Goal: Information Seeking & Learning: Learn about a topic

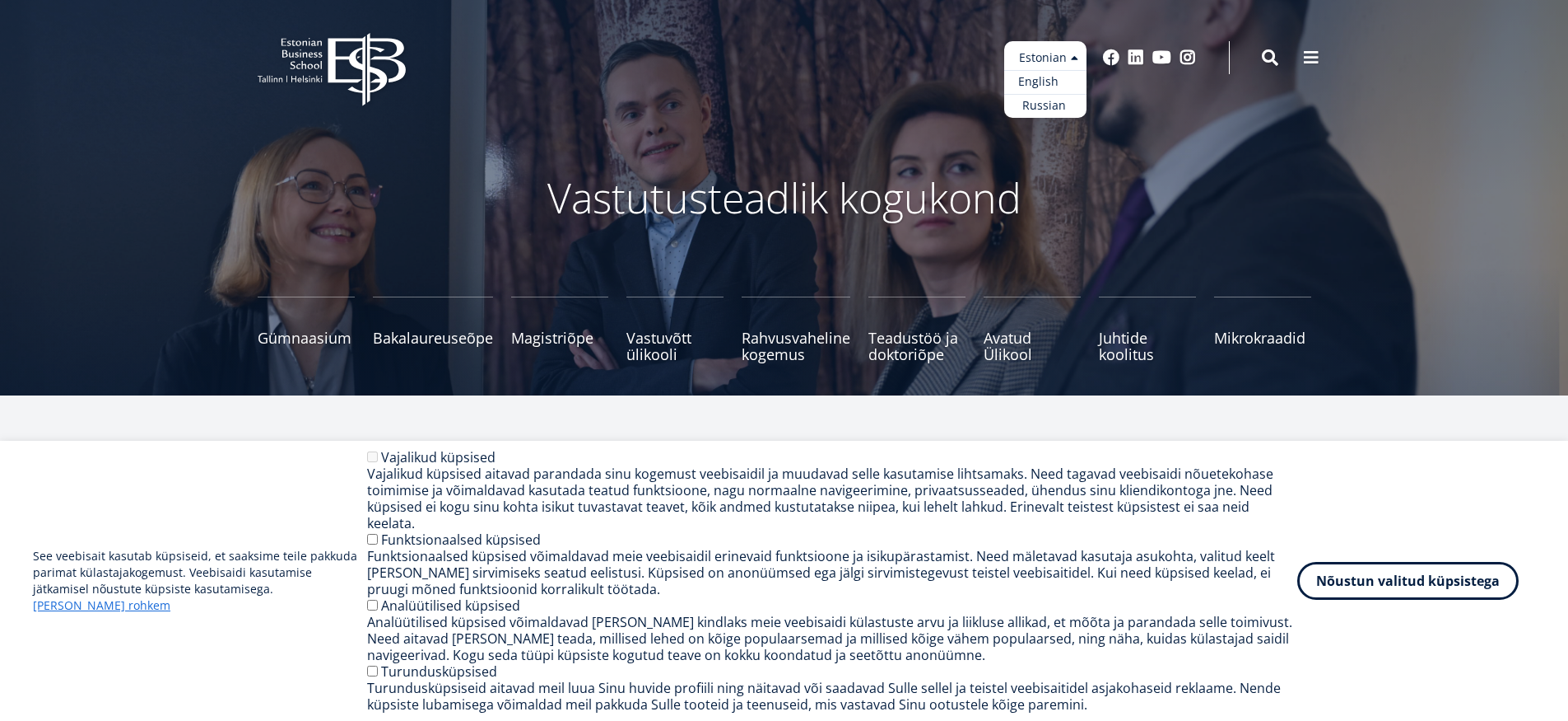
click at [1062, 84] on link "English" at bounding box center [1046, 81] width 82 height 24
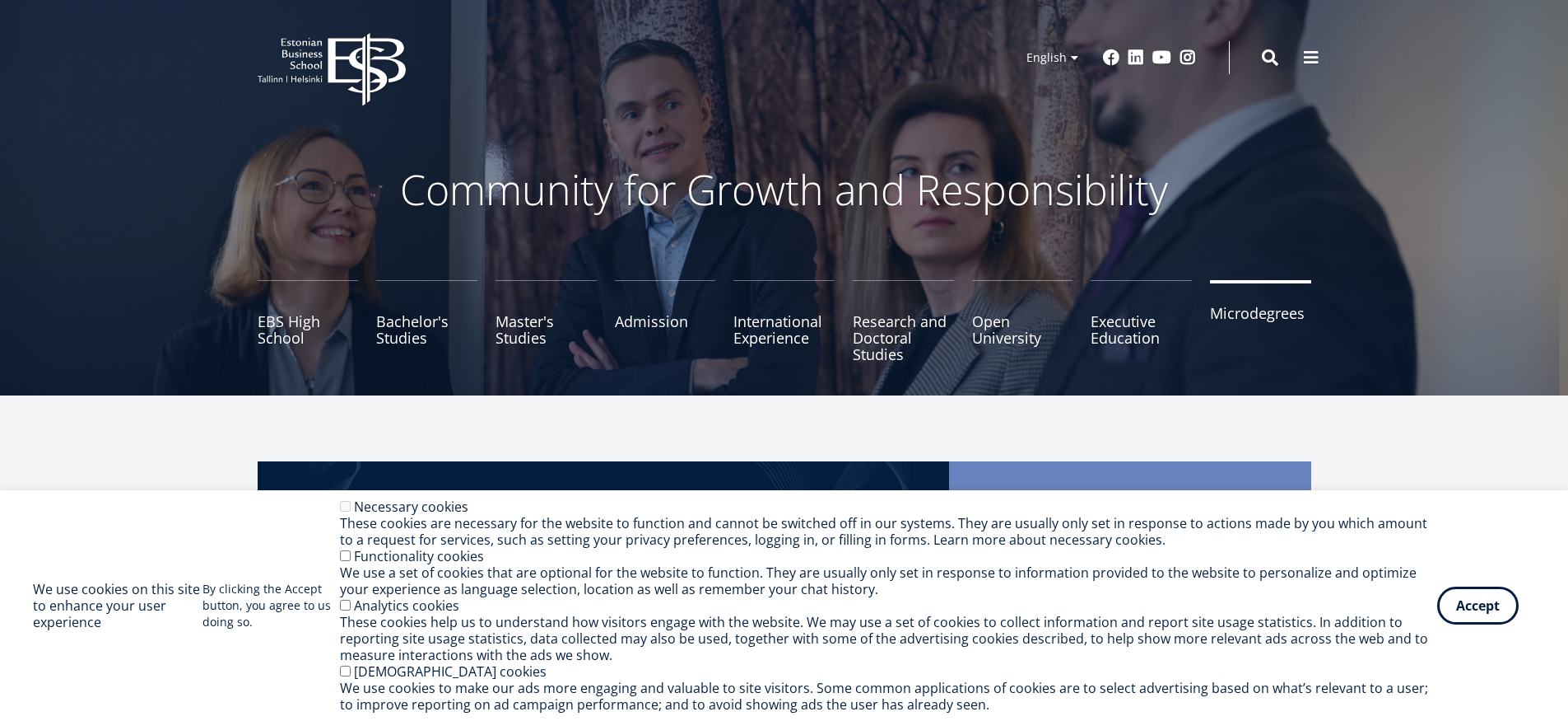
click at [1261, 309] on link "Microdegrees" at bounding box center [1261, 321] width 101 height 82
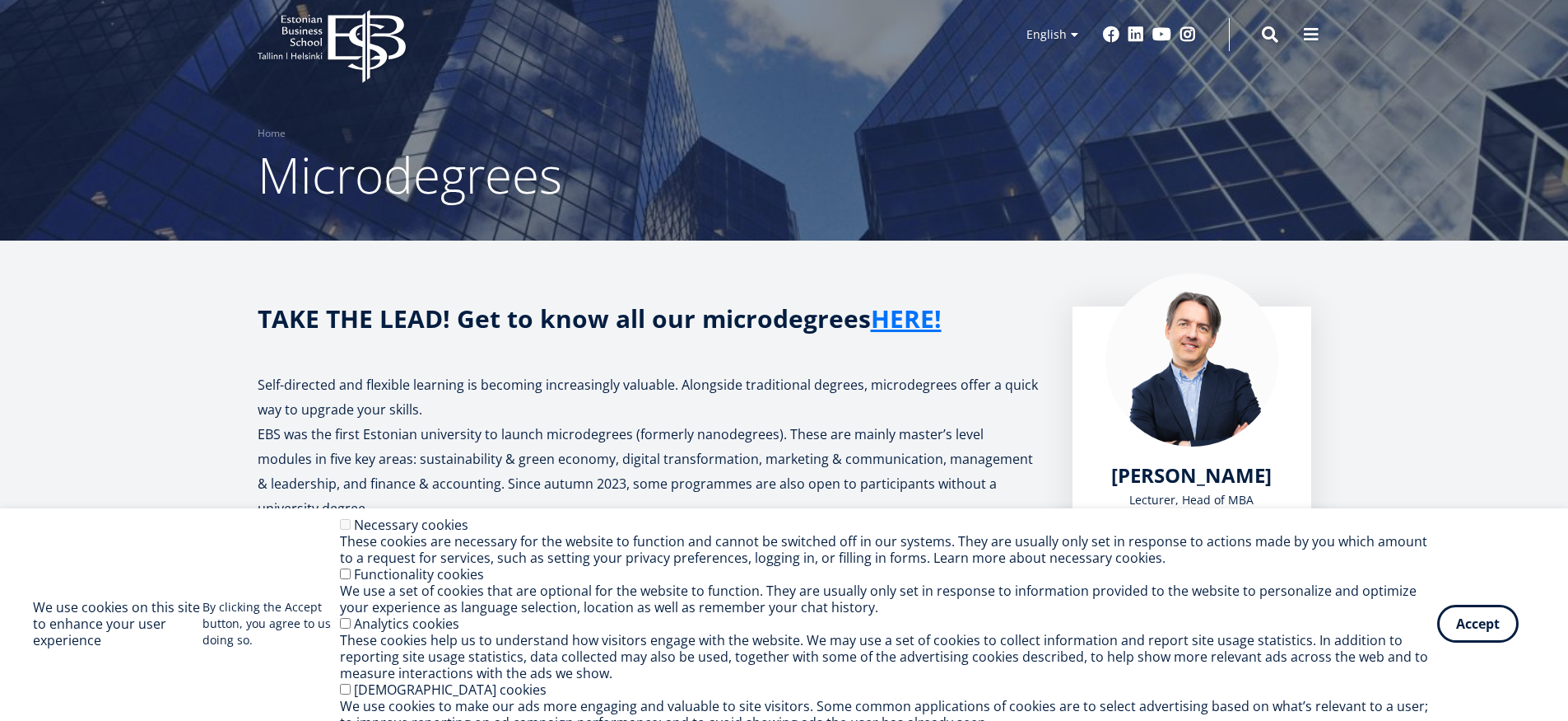
scroll to position [48, 0]
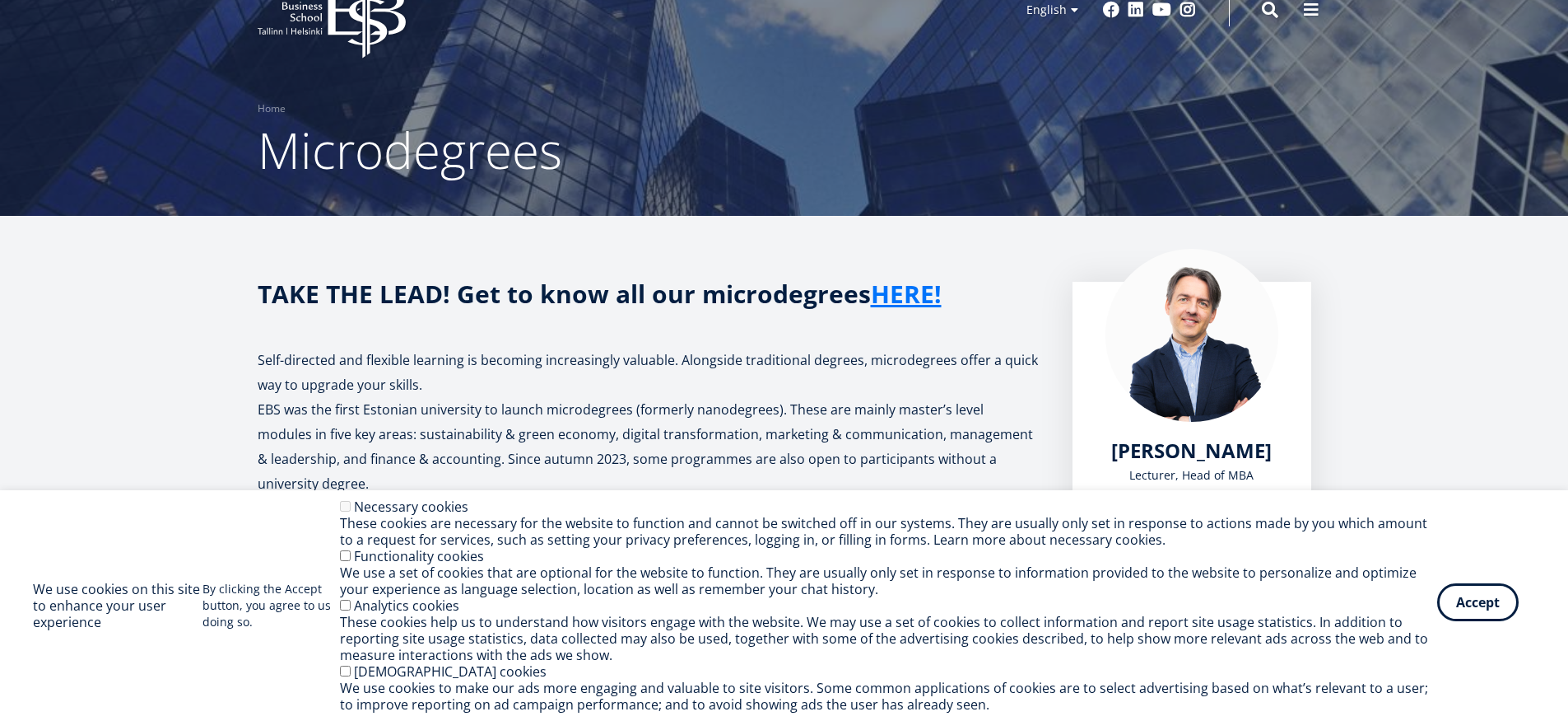
click at [1462, 608] on button "Accept" at bounding box center [1478, 602] width 81 height 38
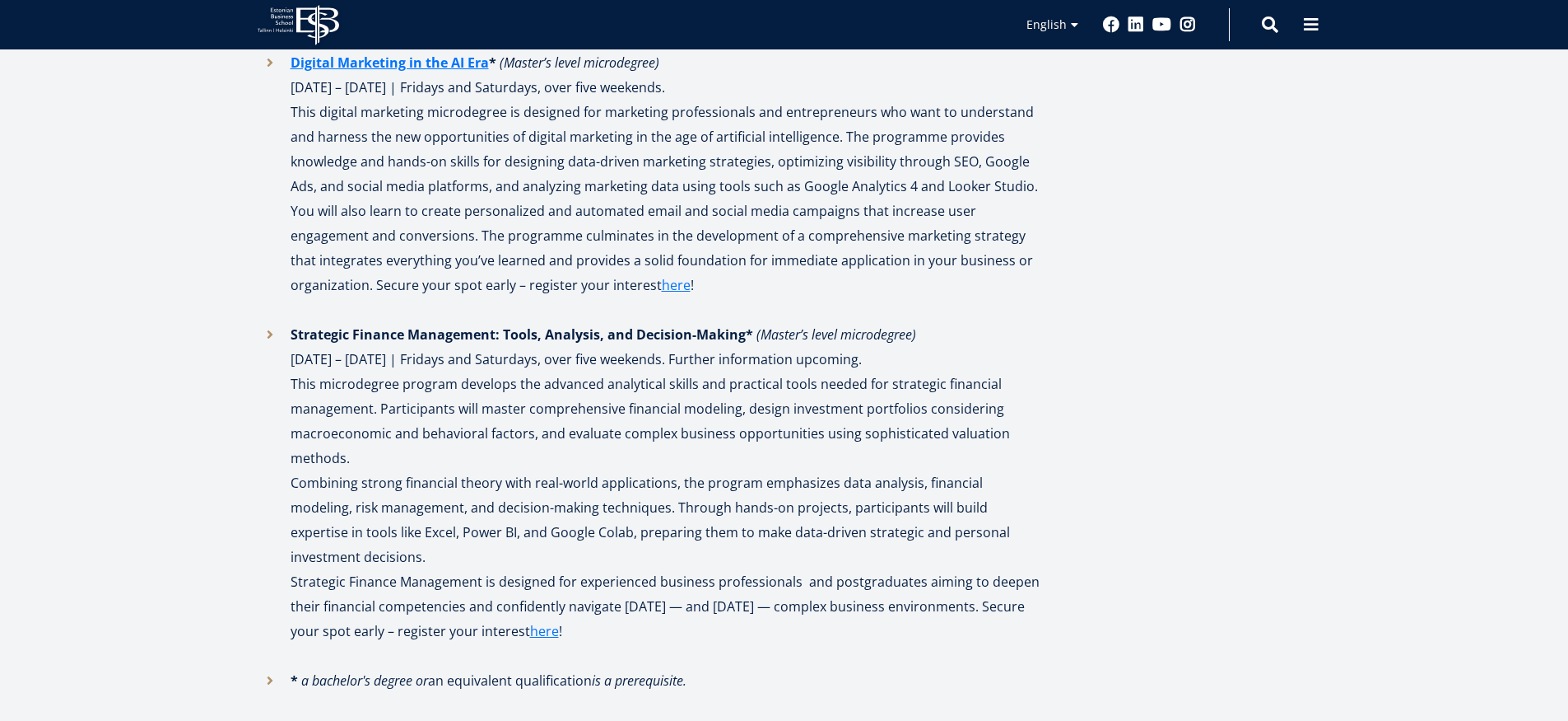
scroll to position [2278, 0]
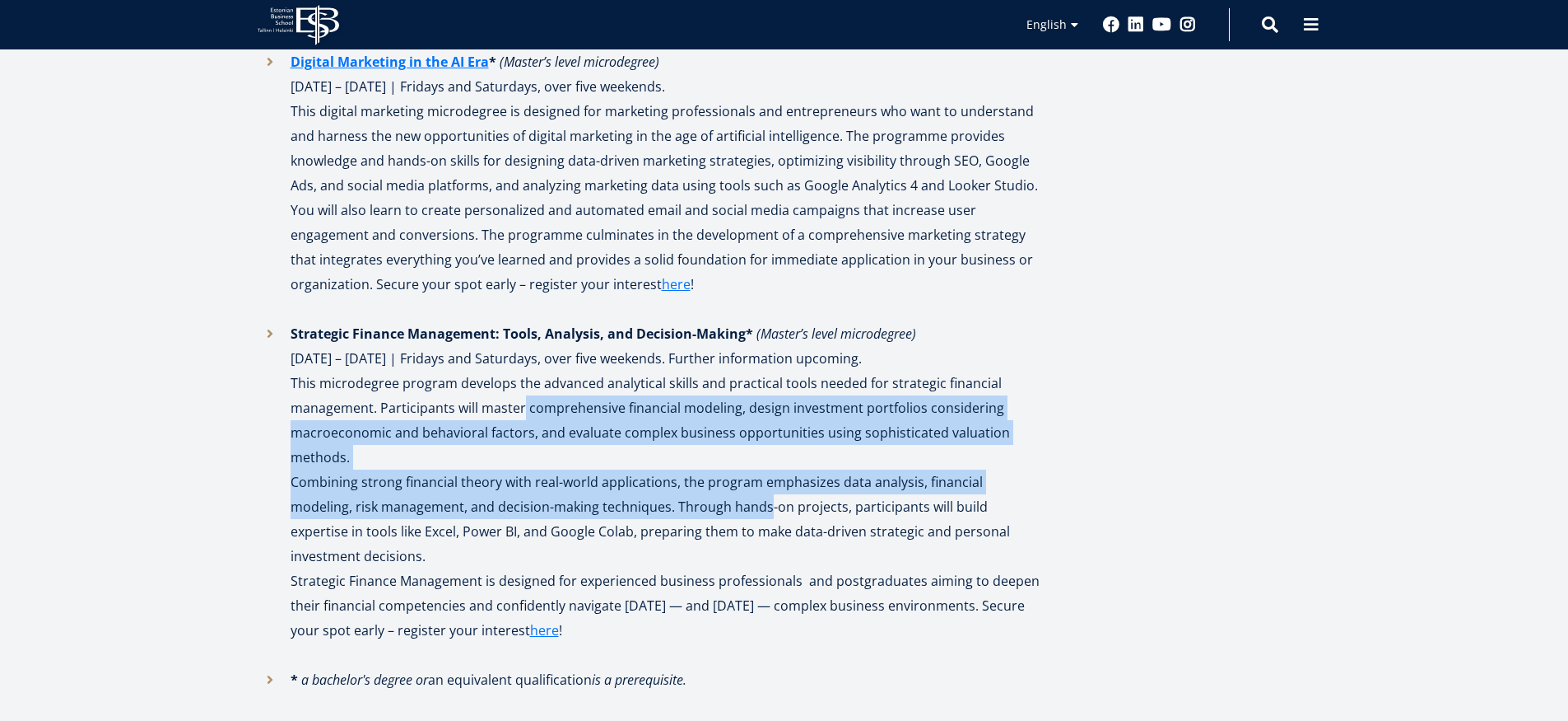
drag, startPoint x: 523, startPoint y: 409, endPoint x: 700, endPoint y: 511, distance: 204.3
click at [700, 511] on li "Strategic Finance Management: Tools, Analysis, and Decision-Making * (Master’s …" at bounding box center [649, 494] width 782 height 346
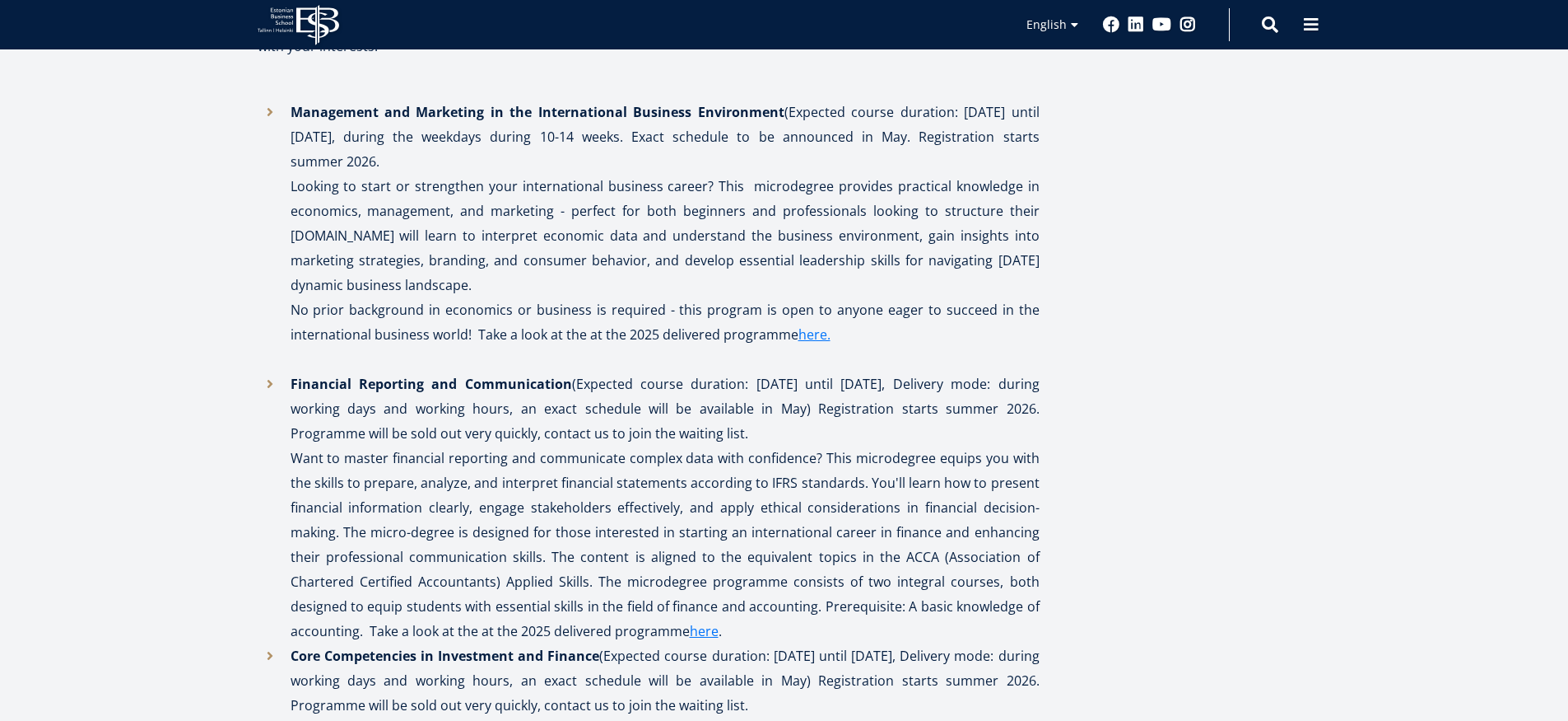
scroll to position [3076, 0]
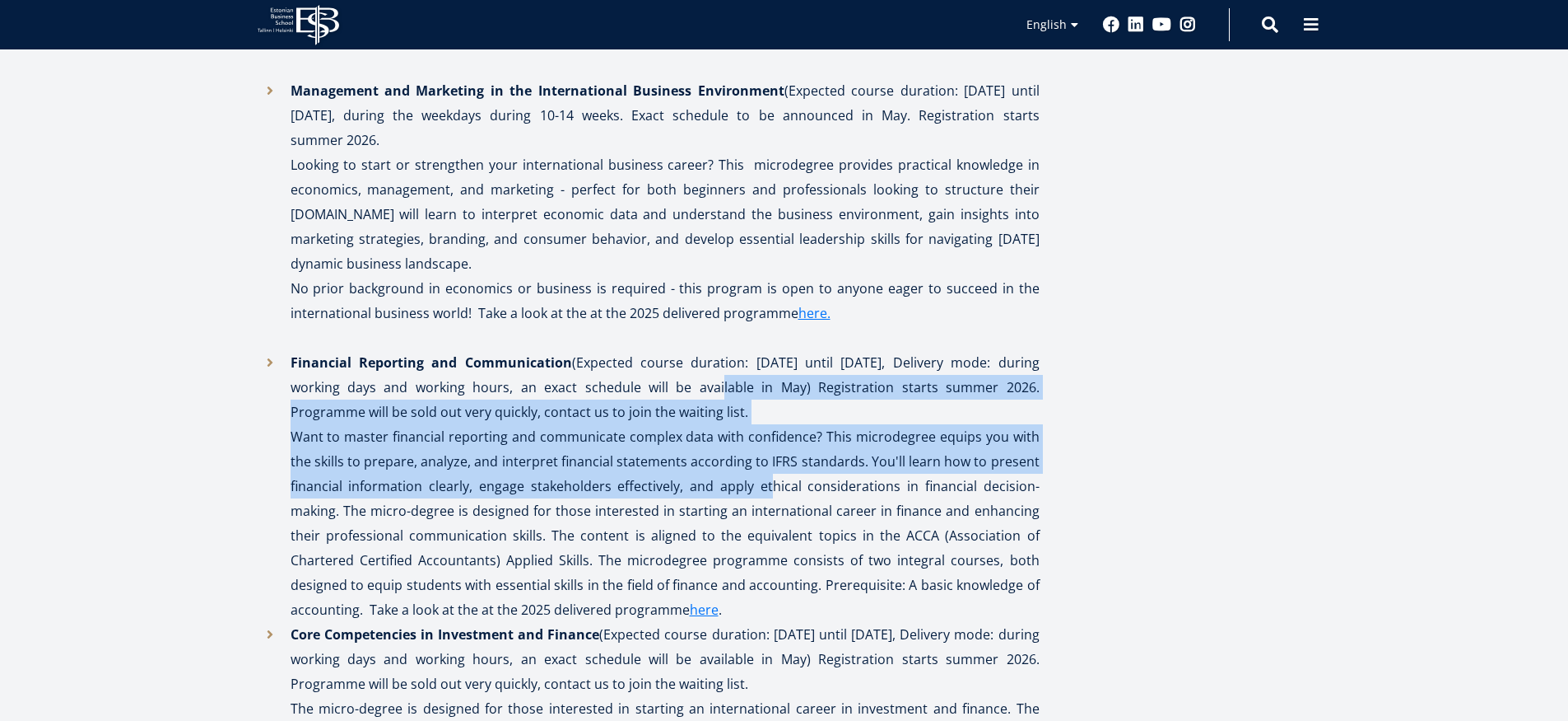
drag, startPoint x: 682, startPoint y: 366, endPoint x: 772, endPoint y: 464, distance: 133.1
click at [772, 464] on li "Financial Reporting and Communication (Expected course duration: September unti…" at bounding box center [649, 486] width 782 height 272
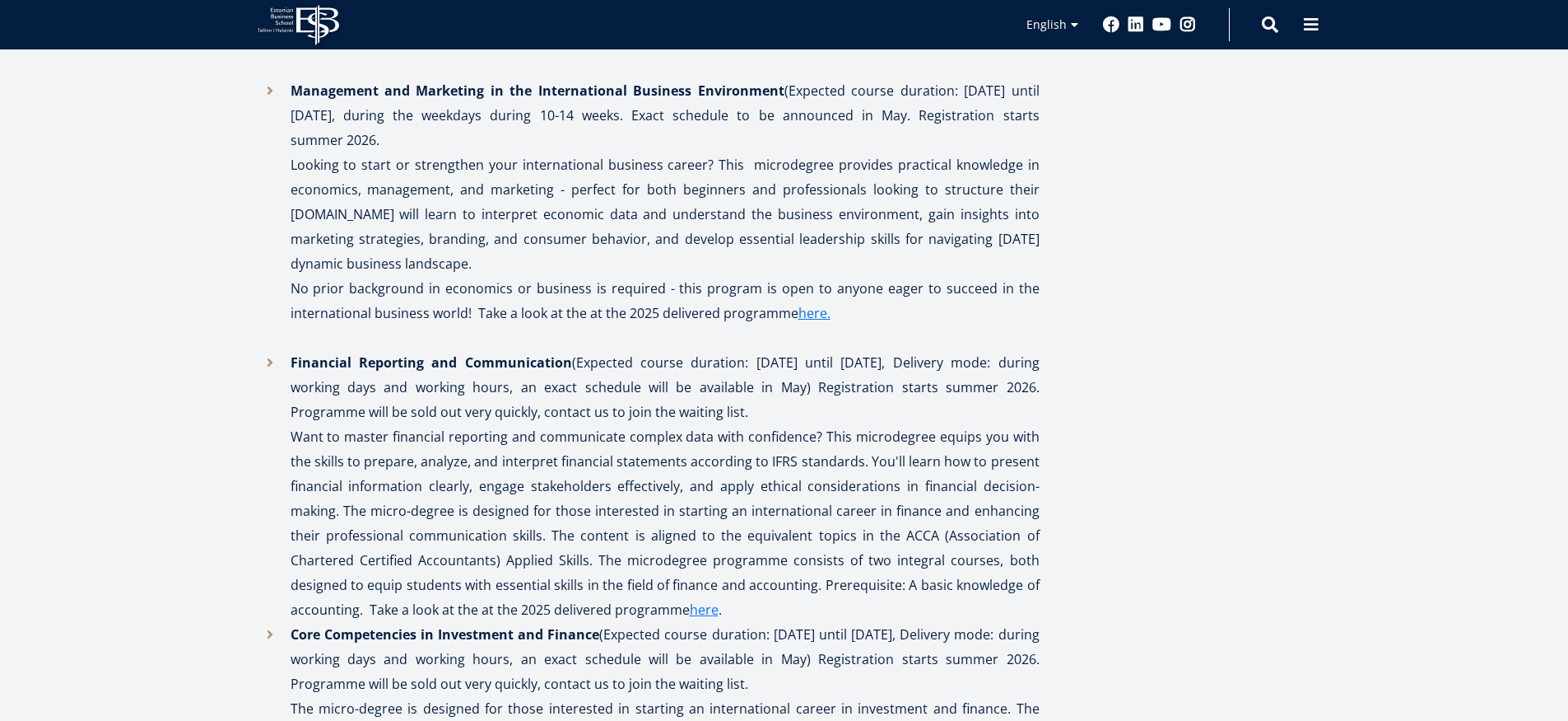
click at [759, 494] on p "Want to master financial reporting and communicate complex data with confidence…" at bounding box center [665, 523] width 749 height 198
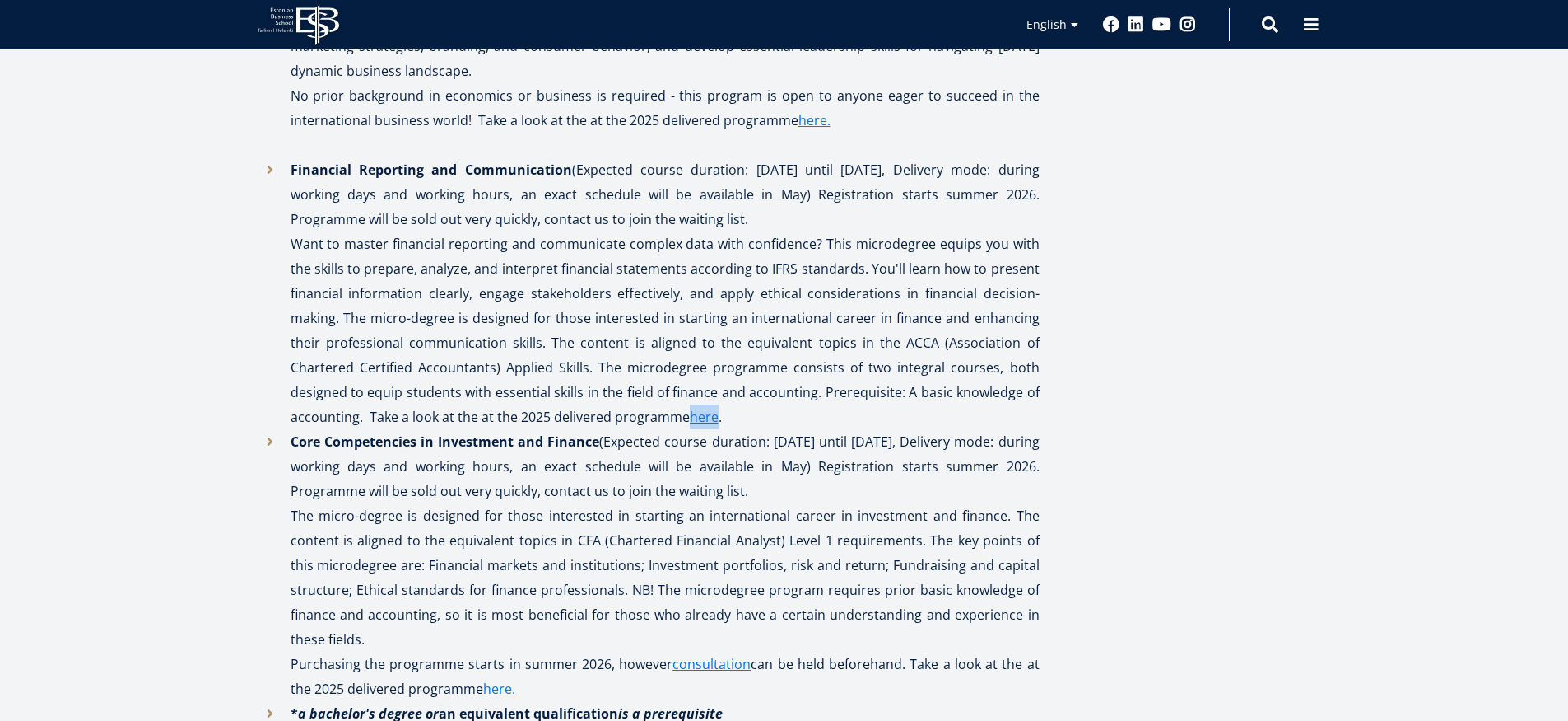
scroll to position [3286, 0]
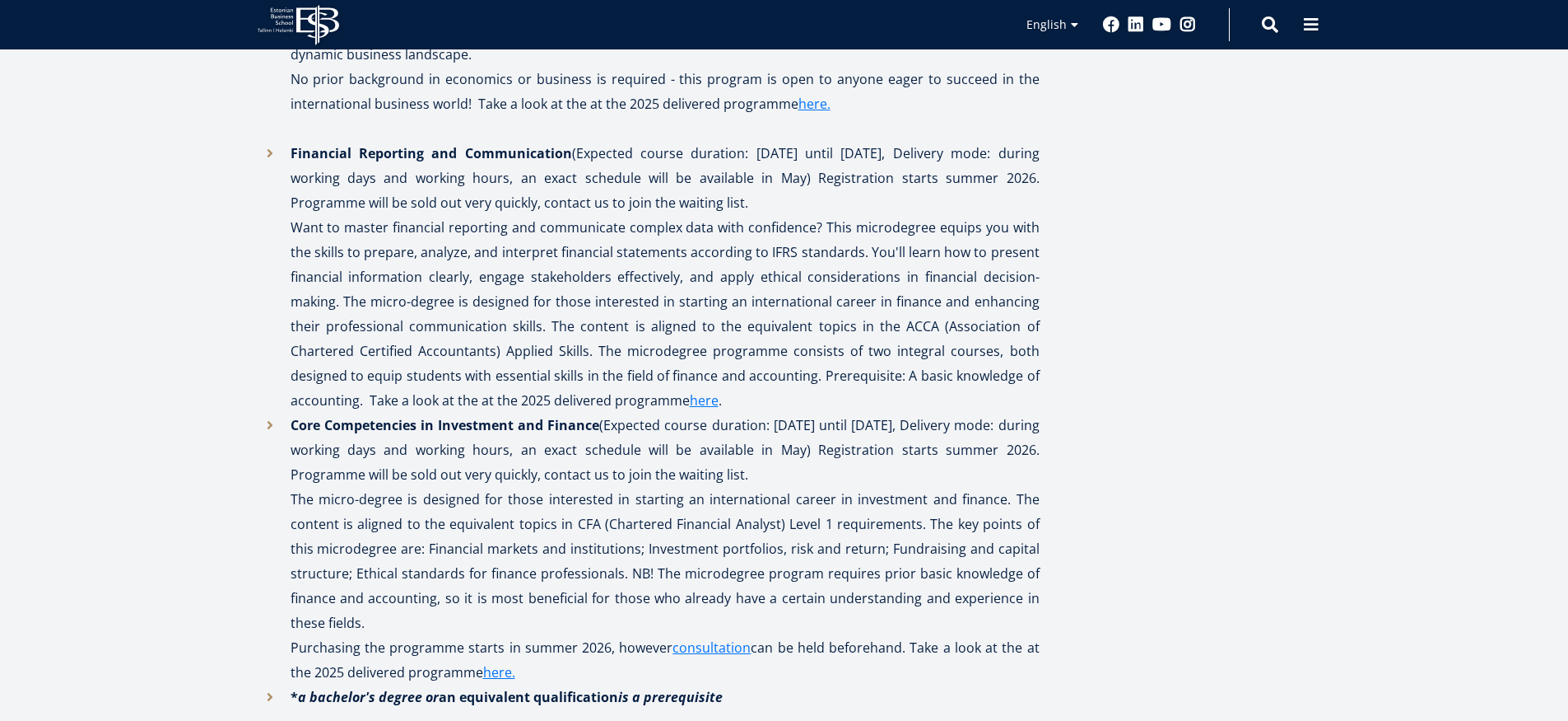
click at [778, 466] on p "Core Competencies in Investment and Finance (Expected course duration: Septembe…" at bounding box center [665, 549] width 749 height 272
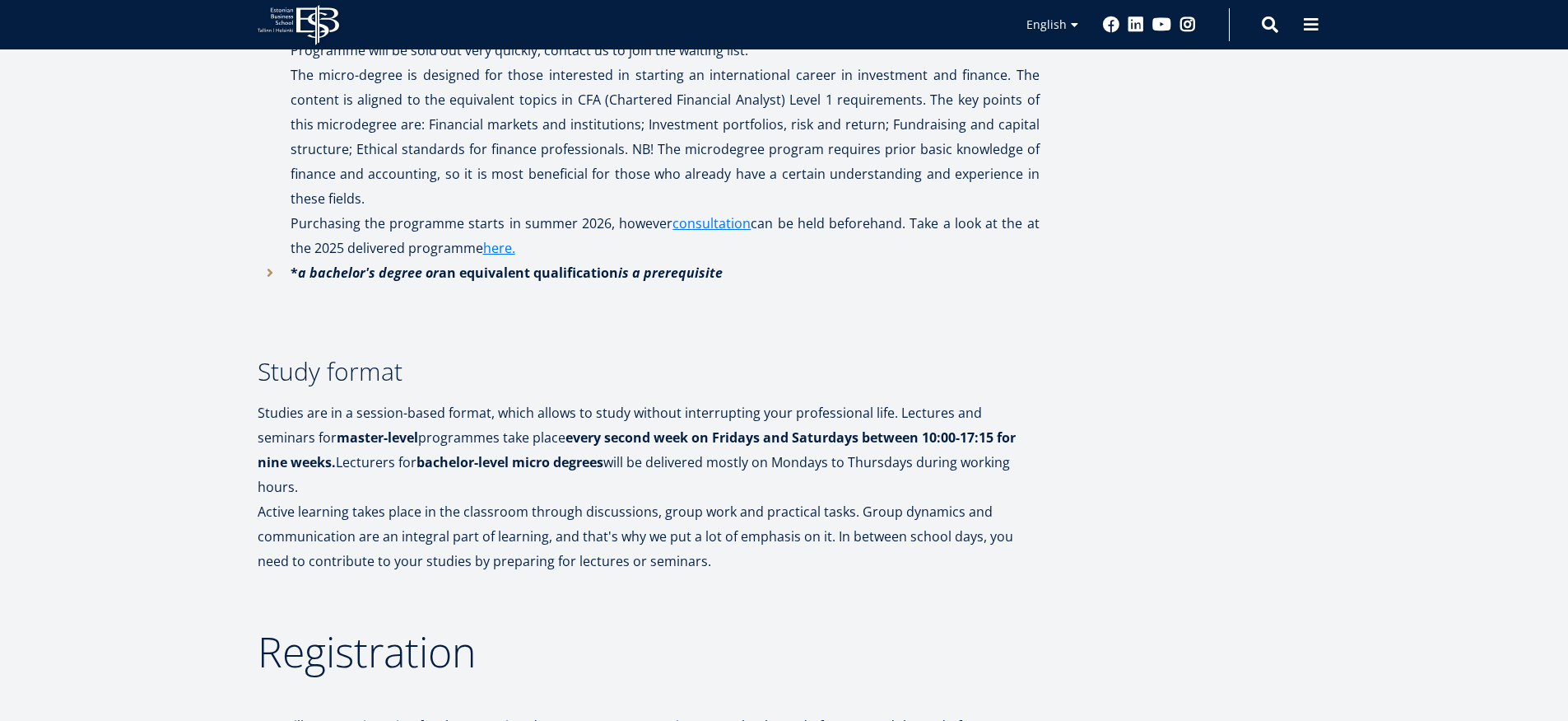
scroll to position [4324, 0]
